Goal: Task Accomplishment & Management: Manage account settings

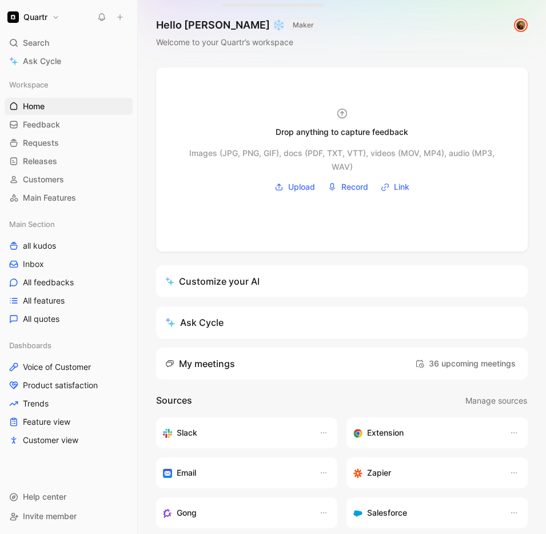
click at [515, 24] on img at bounding box center [520, 24] width 11 height 11
click at [49, 22] on button "Quartr" at bounding box center [34, 17] width 58 height 16
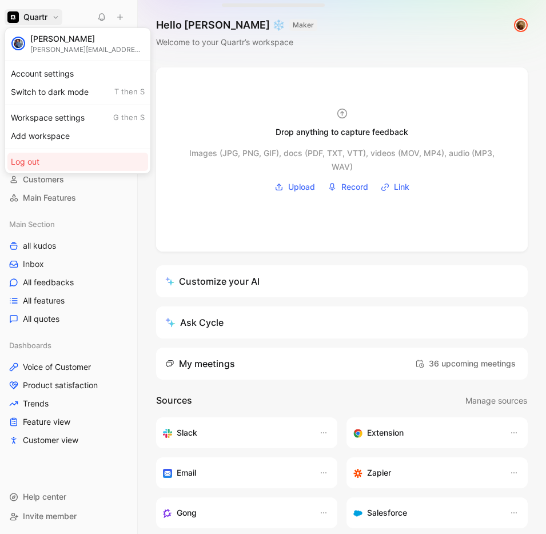
click at [44, 154] on div "Log out" at bounding box center [77, 162] width 141 height 18
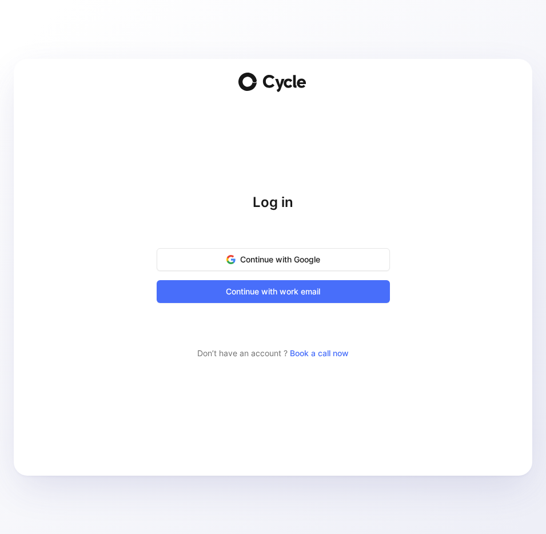
click at [277, 78] on icon at bounding box center [284, 83] width 46 height 17
click at [254, 85] on icon at bounding box center [247, 82] width 18 height 18
drag, startPoint x: 285, startPoint y: 85, endPoint x: 198, endPoint y: 2, distance: 120.0
click at [284, 84] on icon at bounding box center [287, 82] width 9 height 9
